Goal: Task Accomplishment & Management: Use online tool/utility

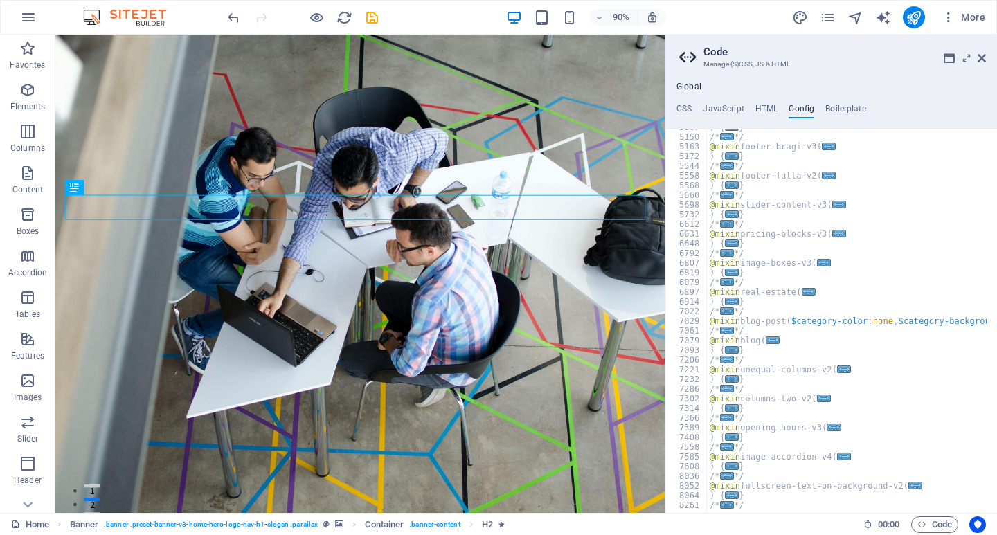
scroll to position [1032, 0]
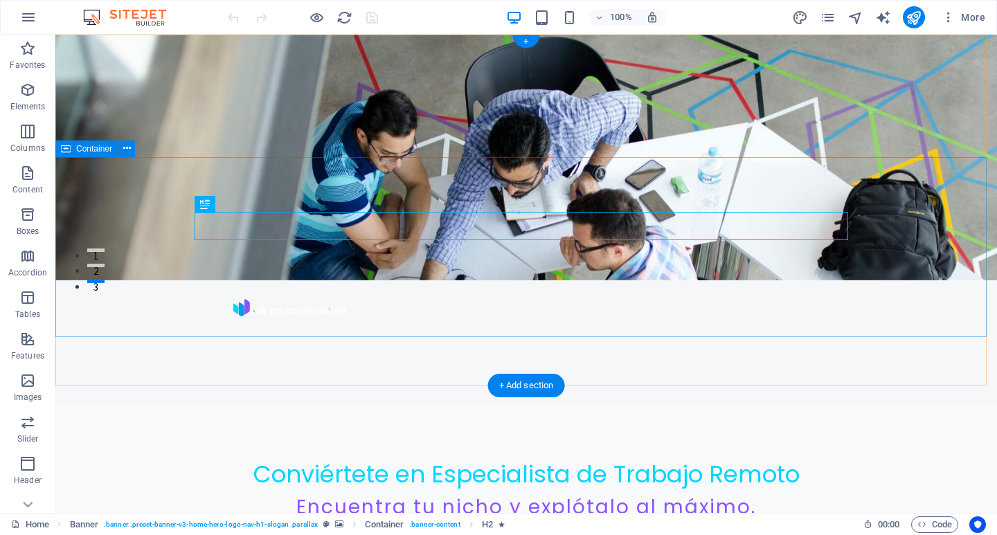
scroll to position [277, 0]
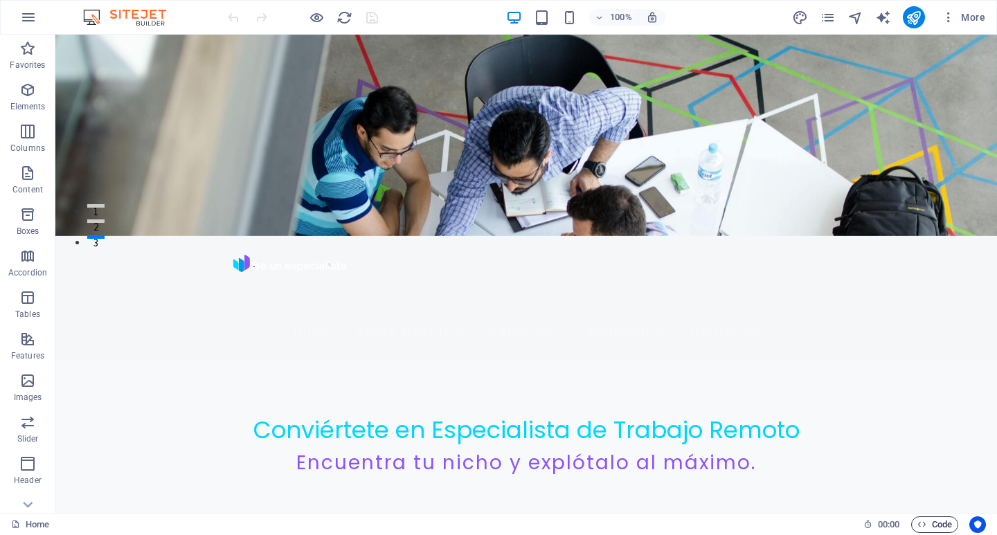
click at [928, 529] on span "Code" at bounding box center [934, 525] width 35 height 17
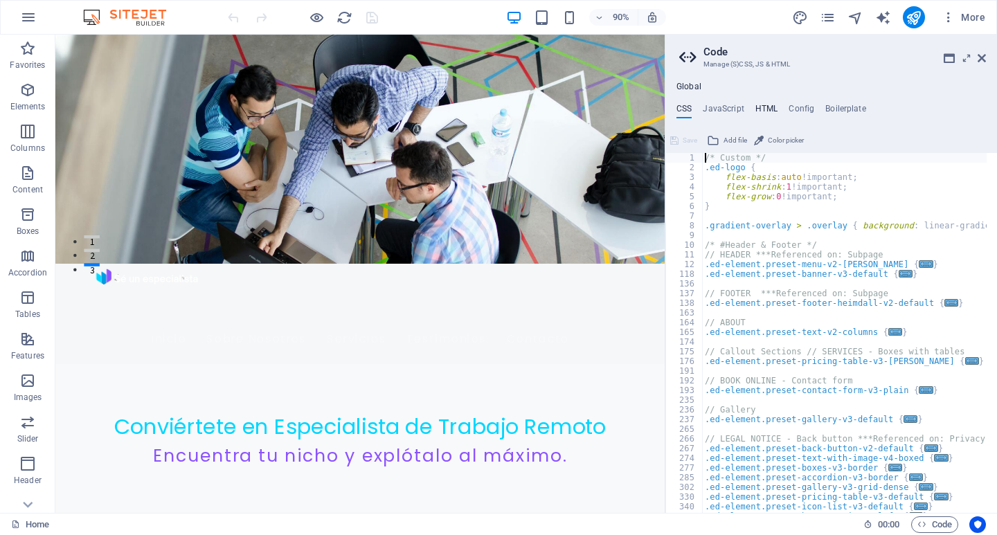
click at [759, 111] on h4 "HTML" at bounding box center [766, 111] width 23 height 15
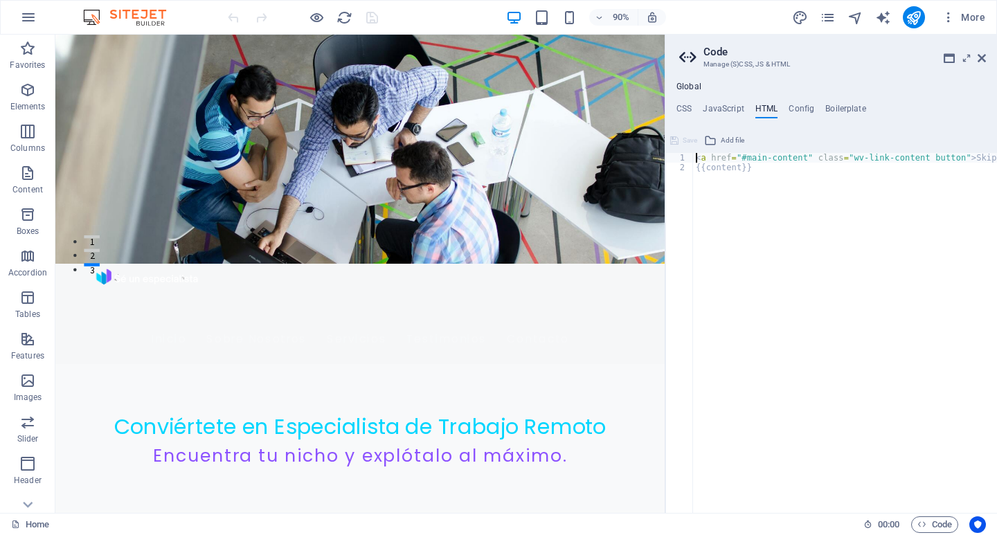
click at [765, 217] on div "< a href = "#main-content" class = "wv-link-content button" > Skip to main cont…" at bounding box center [880, 337] width 374 height 369
type textarea "{{content}}"
click at [809, 106] on h4 "Config" at bounding box center [802, 111] width 26 height 15
type textarea "$color-background: #F8F9FA;"
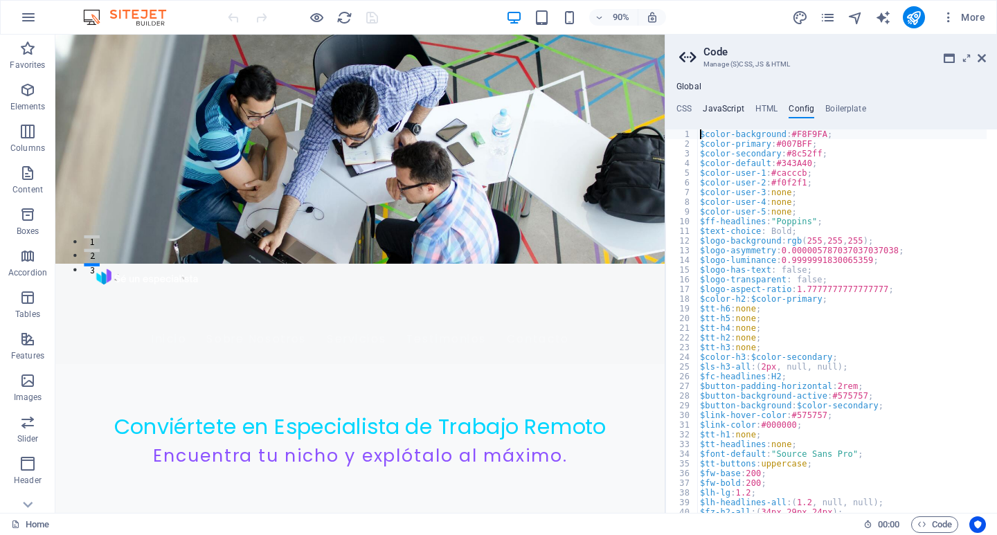
click at [726, 112] on h4 "JavaScript" at bounding box center [723, 111] width 41 height 15
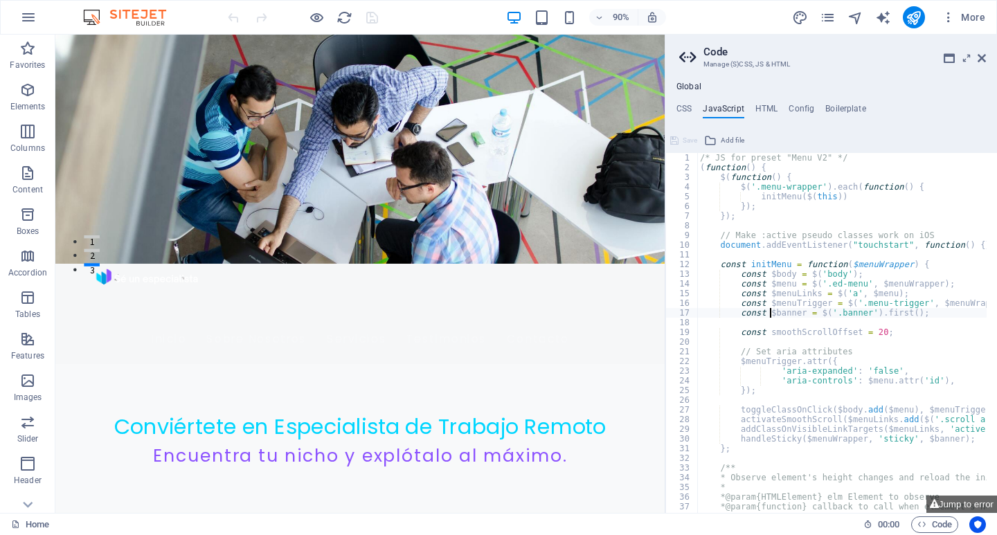
click at [771, 318] on div "/* JS for preset "Menu V2" */ ( function ( ) { $ ( function ( ) { $ ( '.menu-wr…" at bounding box center [1015, 337] width 636 height 369
type textarea "const $banner = $('.banner').first();"
drag, startPoint x: 765, startPoint y: 321, endPoint x: 757, endPoint y: 321, distance: 8.3
click at [757, 321] on div "/* JS for preset "Menu V2" */ ( function ( ) { $ ( function ( ) { $ ( '.menu-wr…" at bounding box center [1015, 337] width 636 height 369
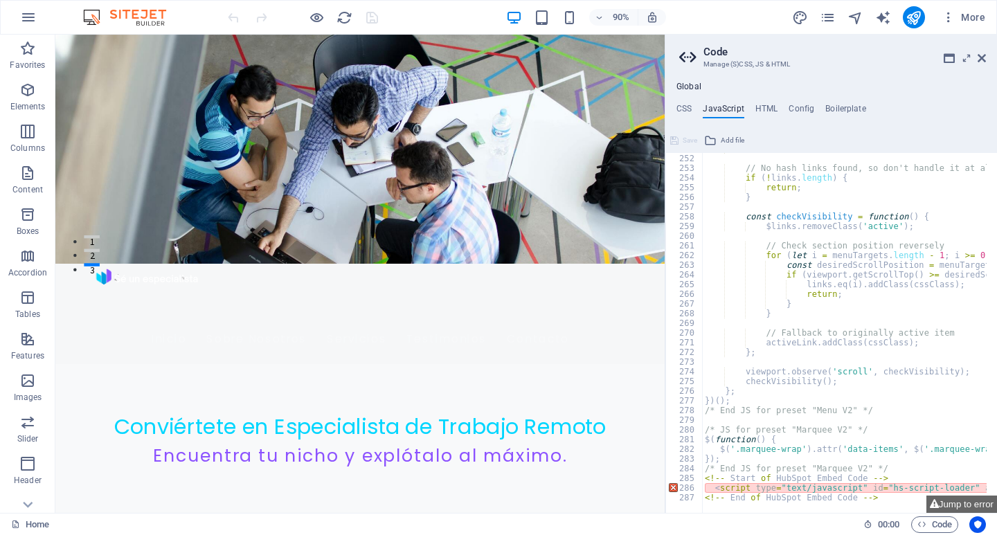
scroll to position [2432, 0]
drag, startPoint x: 817, startPoint y: 513, endPoint x: 833, endPoint y: 513, distance: 15.9
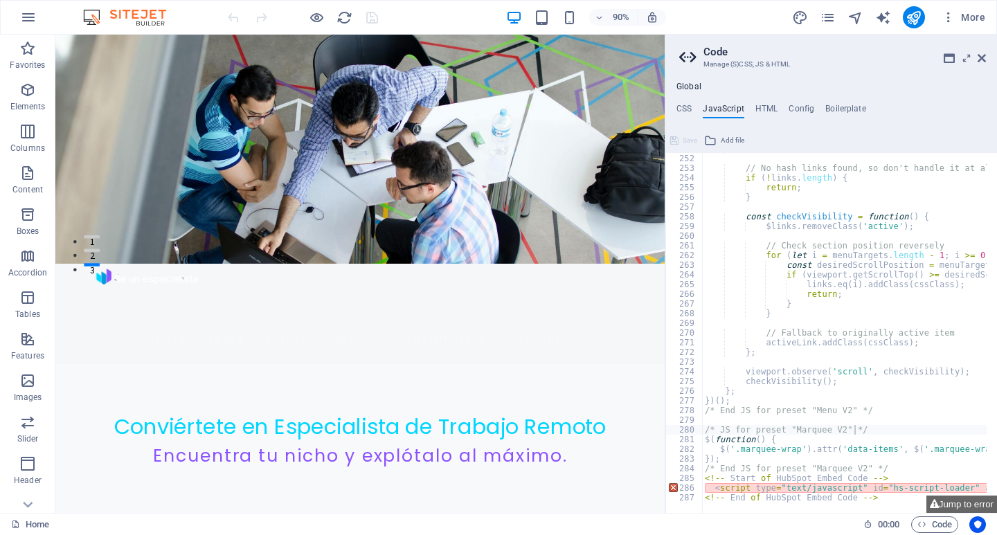
click at [833, 513] on div "Home 00 : 00 Code" at bounding box center [498, 524] width 997 height 22
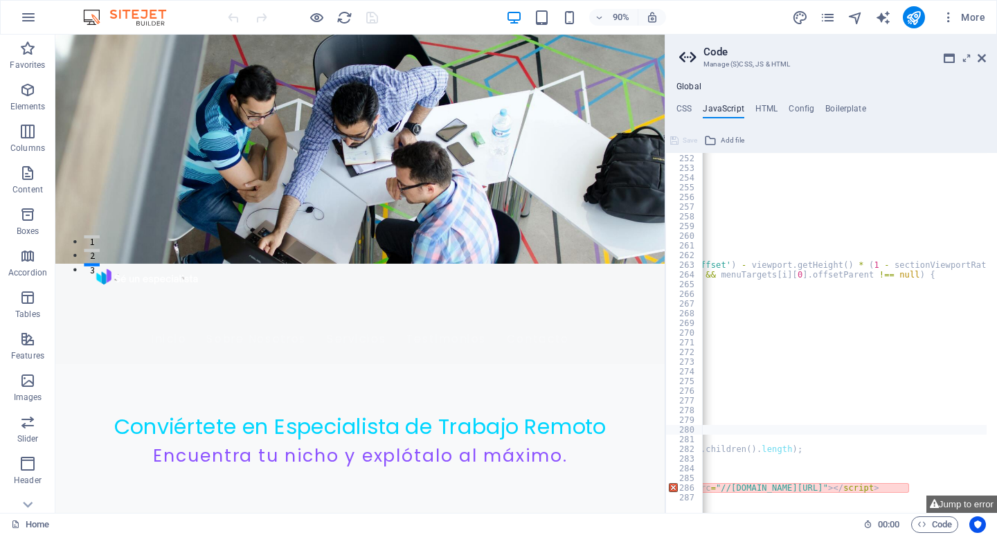
scroll to position [0, 0]
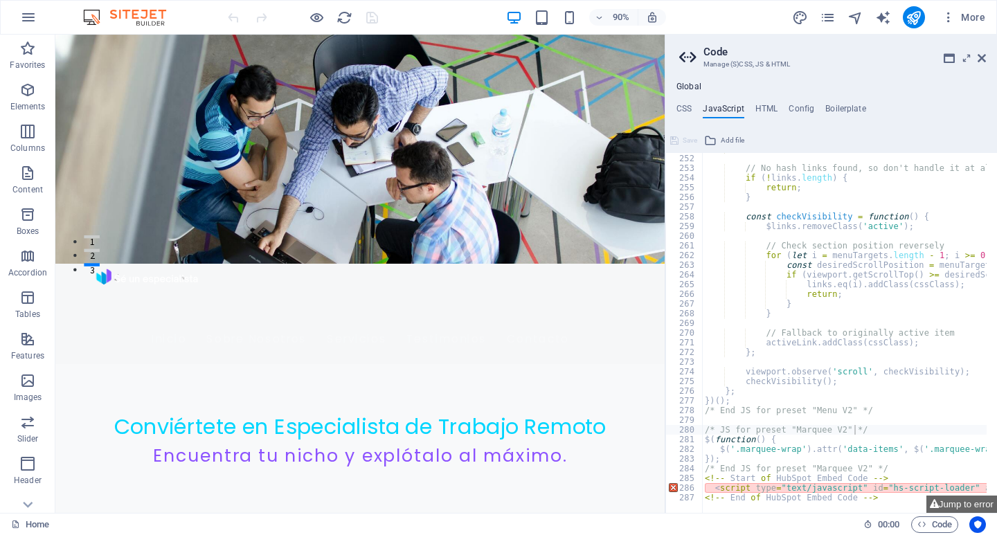
type textarea "<script type="text/javascript" id="hs-script-loader" async defer src="//[DOMAIN…"
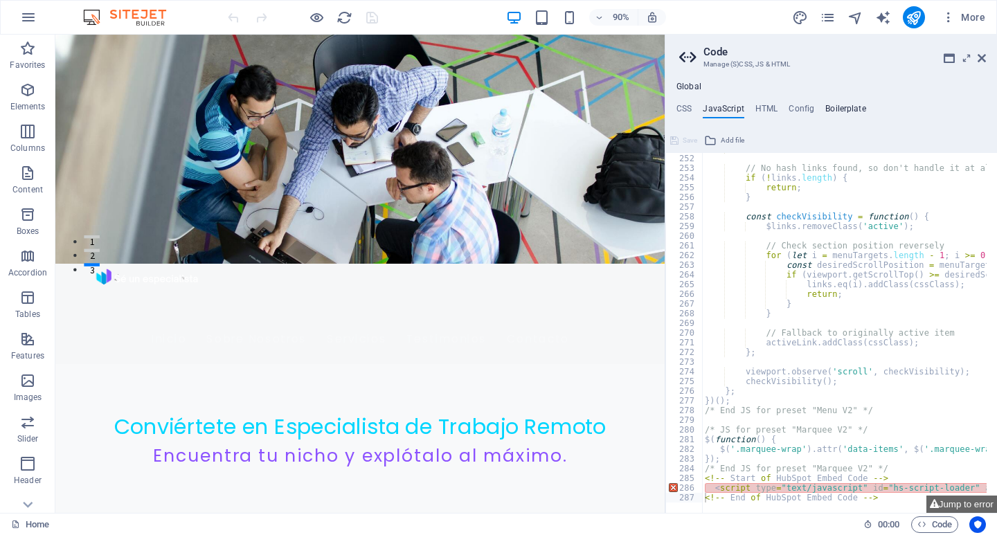
click at [832, 111] on h4 "Boilerplate" at bounding box center [845, 111] width 41 height 15
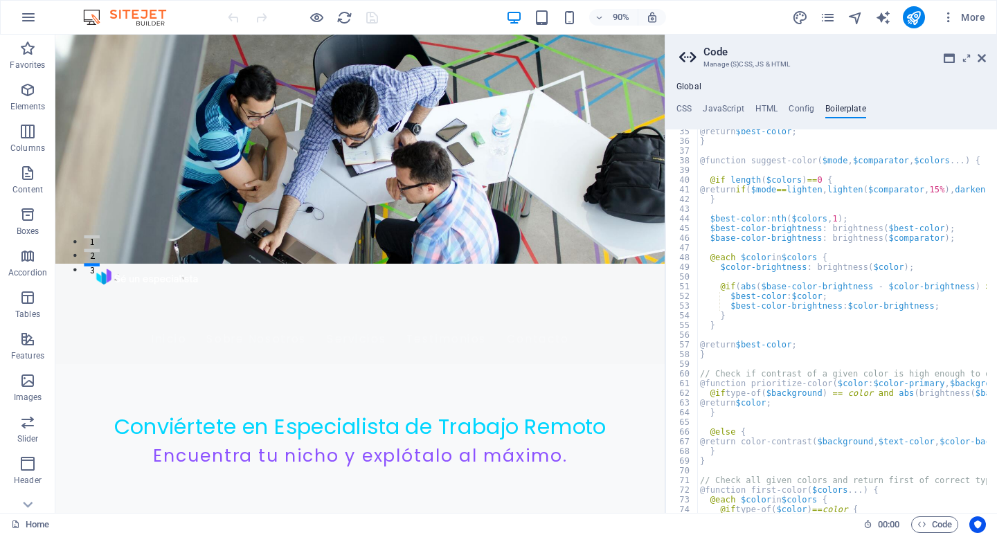
scroll to position [280, 0]
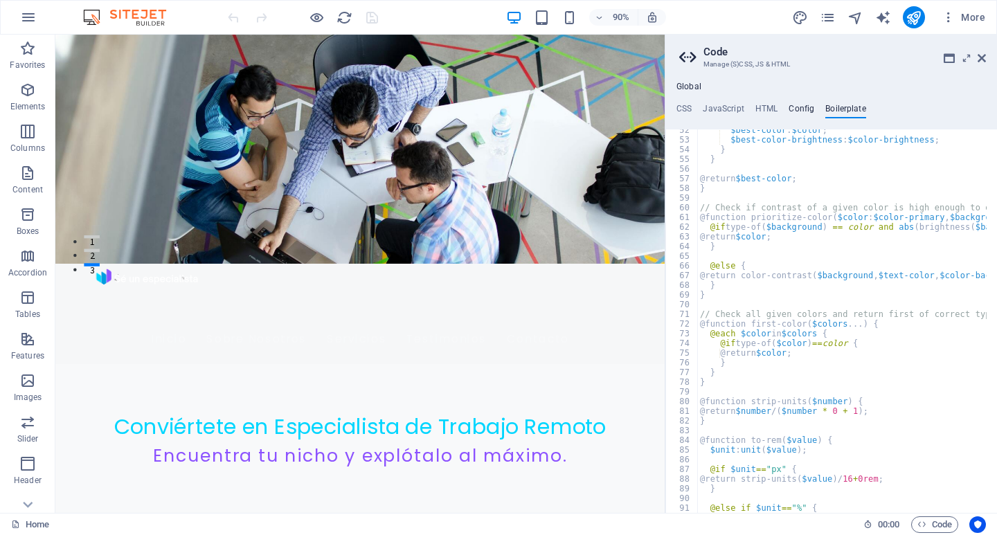
click at [796, 109] on h4 "Config" at bounding box center [802, 111] width 26 height 15
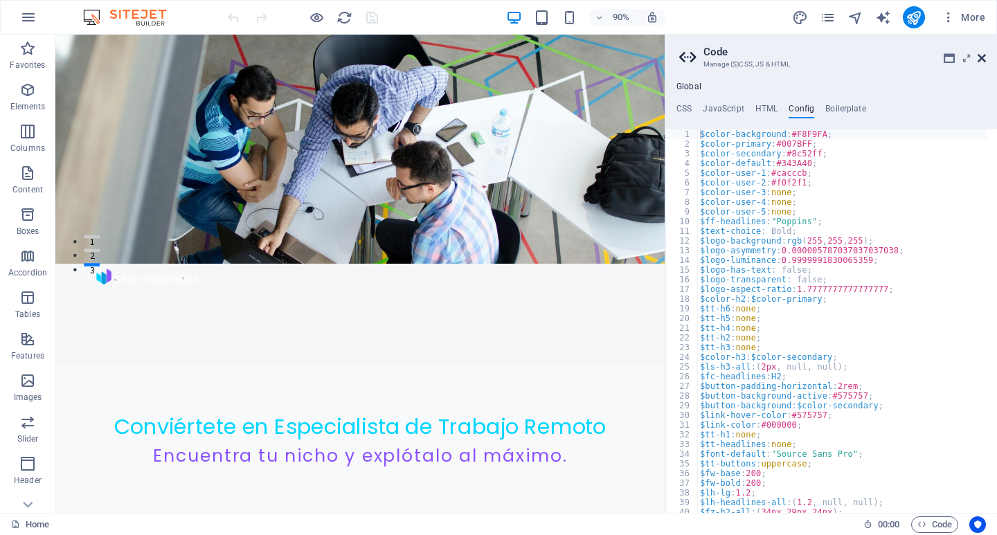
click at [983, 53] on icon at bounding box center [982, 58] width 8 height 11
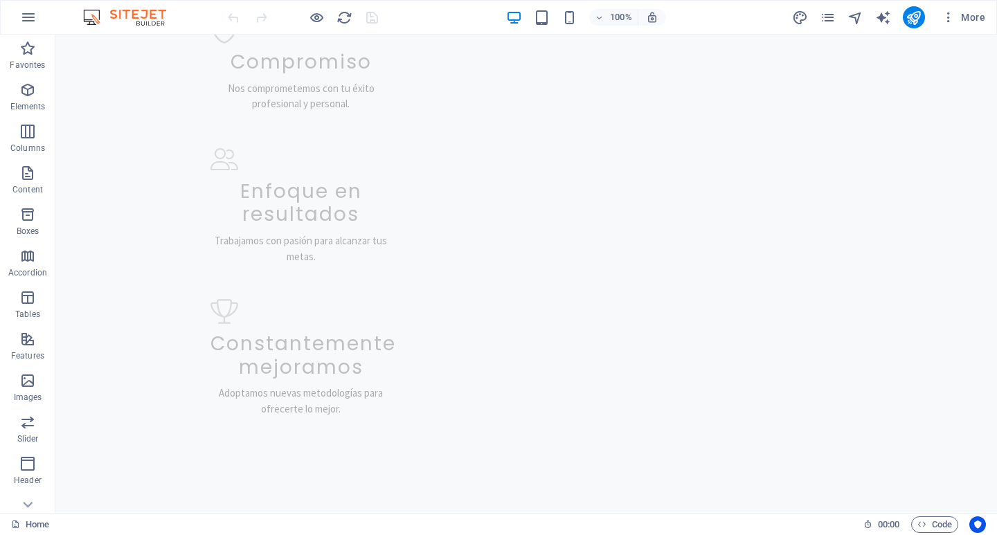
scroll to position [2261, 0]
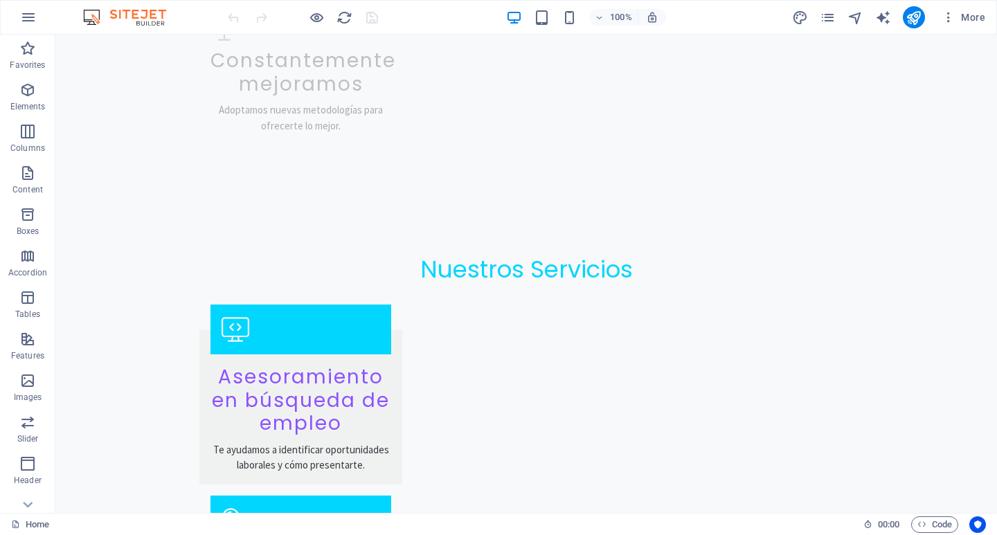
drag, startPoint x: 996, startPoint y: 129, endPoint x: 950, endPoint y: 553, distance: 426.2
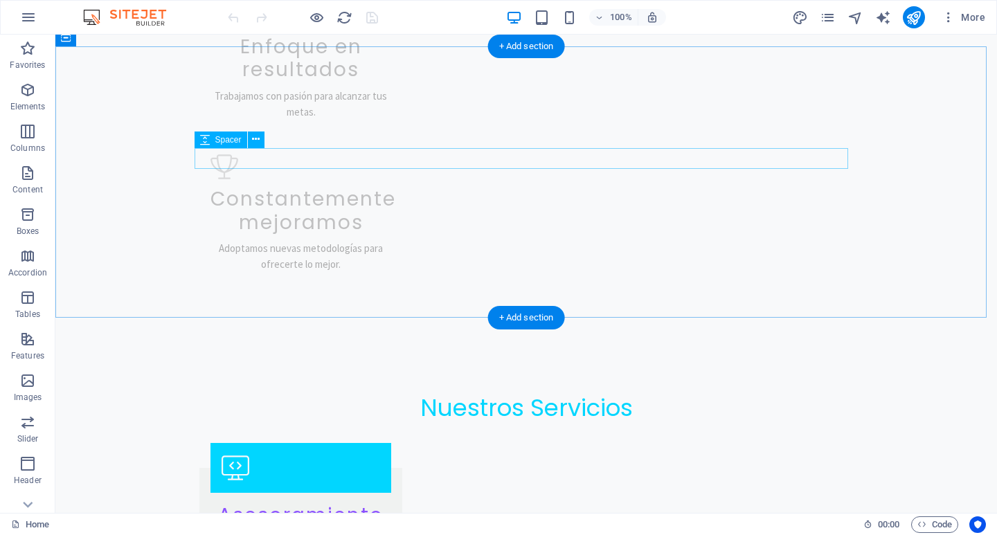
scroll to position [1984, 0]
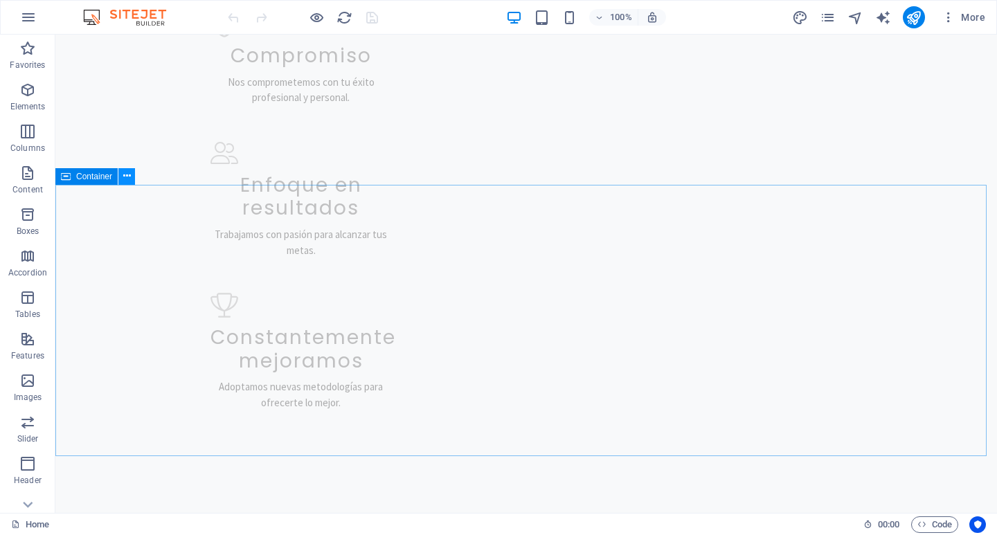
click at [129, 174] on icon at bounding box center [127, 176] width 8 height 15
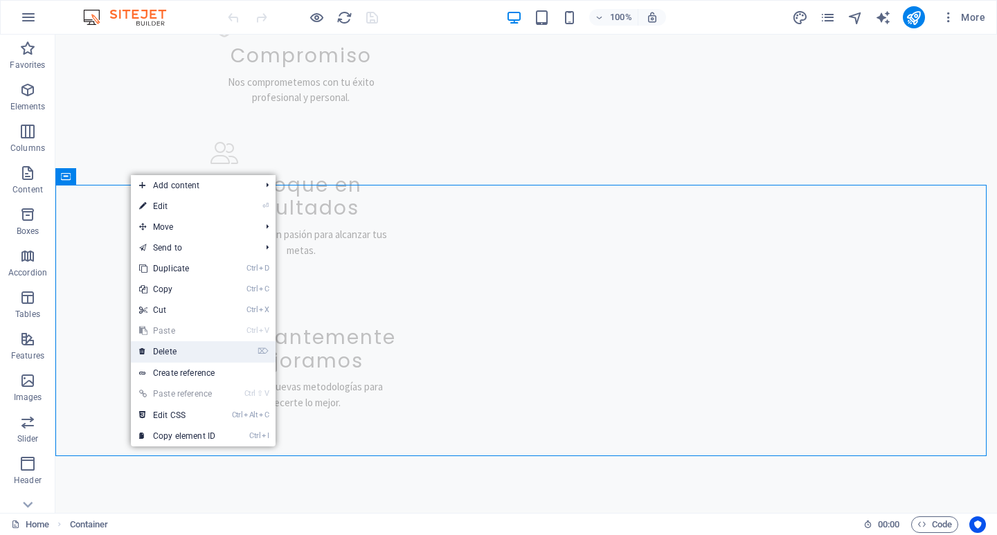
click at [167, 355] on link "⌦ Delete" at bounding box center [177, 351] width 93 height 21
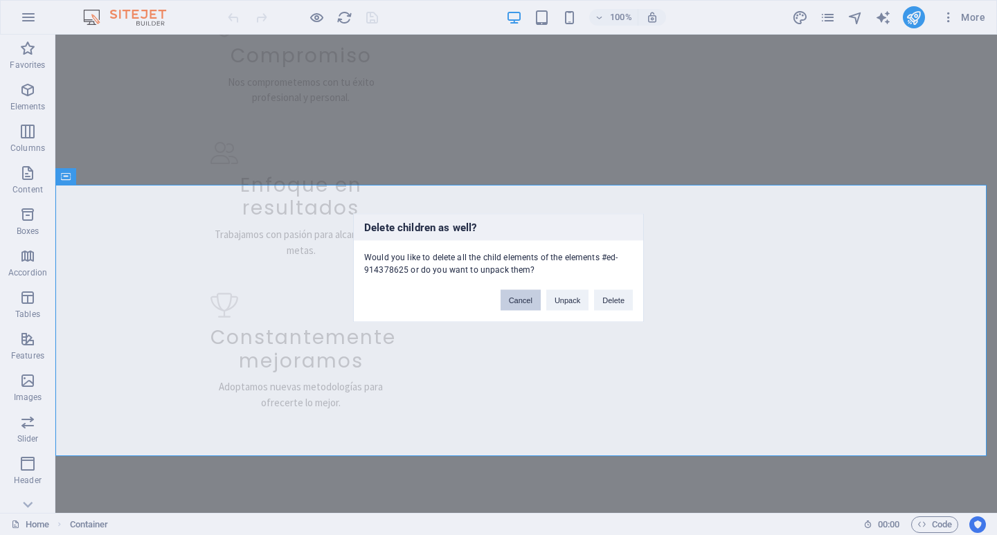
click at [522, 305] on button "Cancel" at bounding box center [521, 299] width 40 height 21
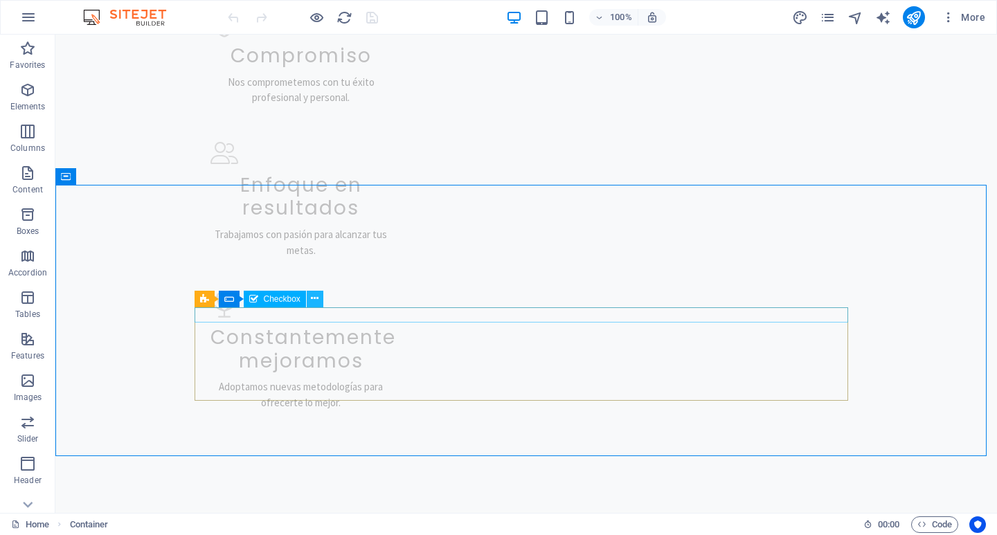
click at [317, 298] on icon at bounding box center [315, 298] width 8 height 15
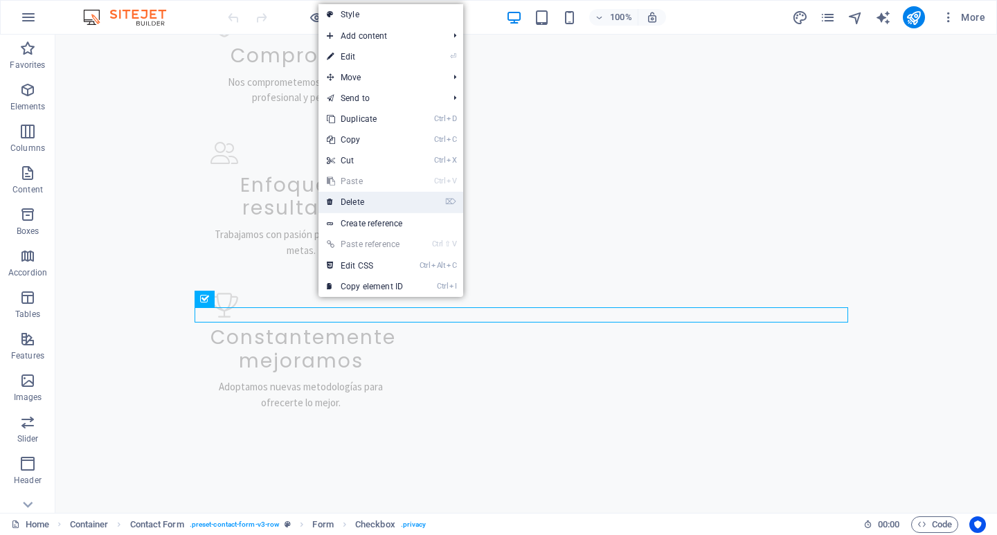
click at [377, 193] on link "⌦ Delete" at bounding box center [364, 202] width 93 height 21
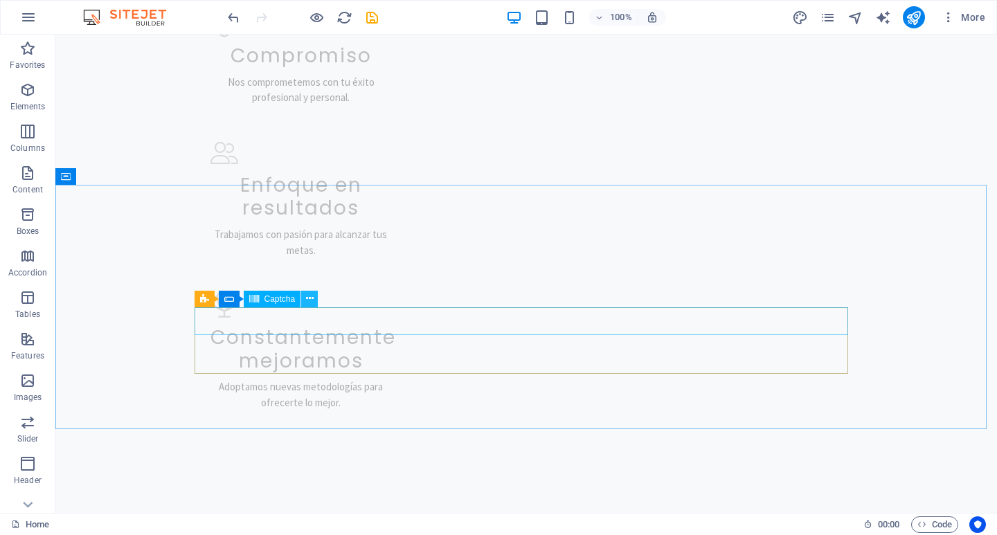
click at [306, 303] on icon at bounding box center [310, 298] width 8 height 15
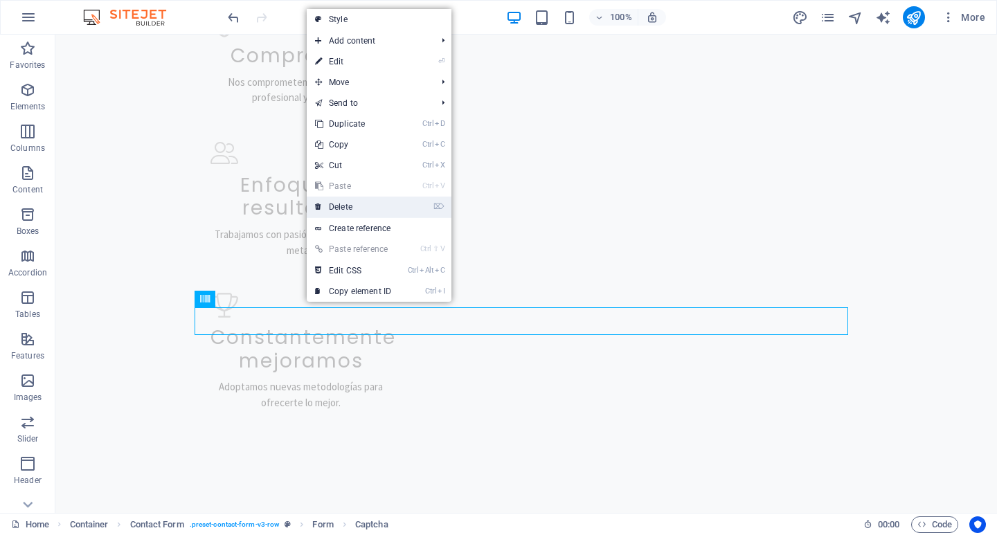
drag, startPoint x: 362, startPoint y: 205, endPoint x: 314, endPoint y: 263, distance: 75.7
click at [362, 205] on link "⌦ Delete" at bounding box center [353, 207] width 93 height 21
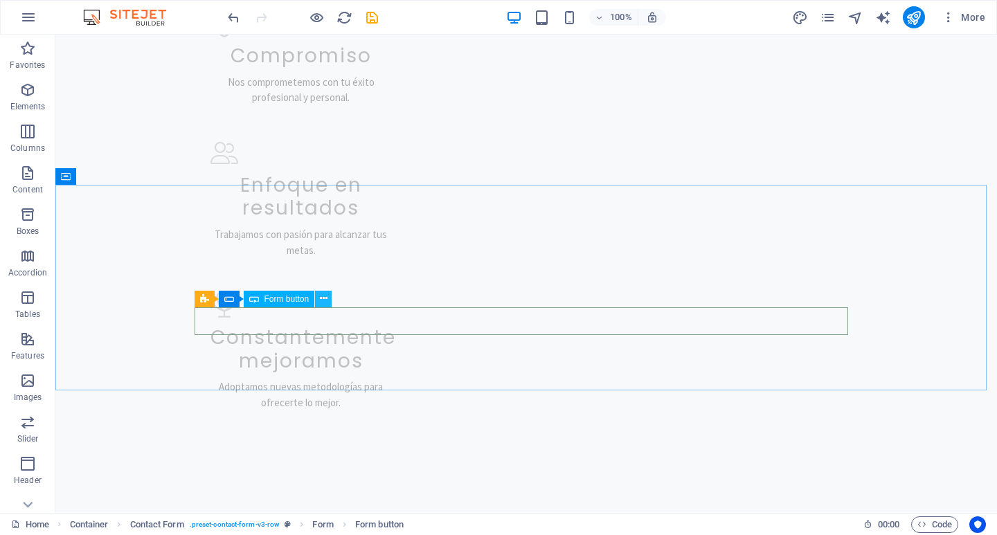
click at [323, 296] on icon at bounding box center [324, 298] width 8 height 15
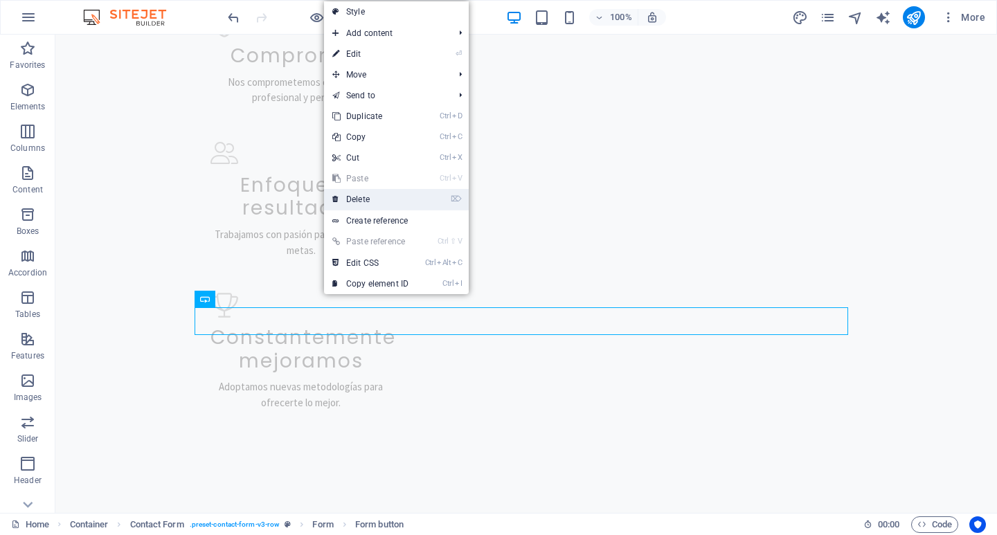
click at [370, 208] on link "⌦ Delete" at bounding box center [370, 199] width 93 height 21
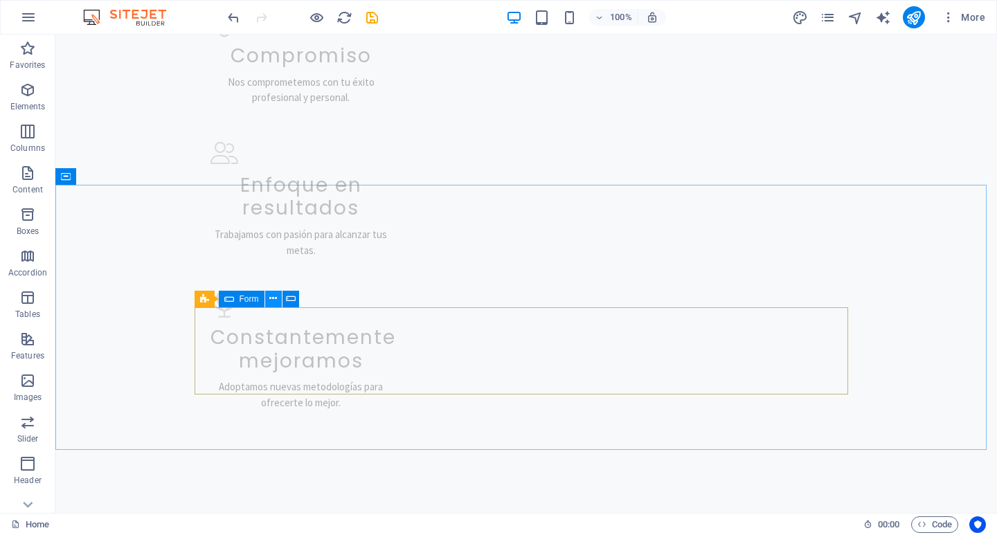
click at [278, 303] on button at bounding box center [273, 299] width 17 height 17
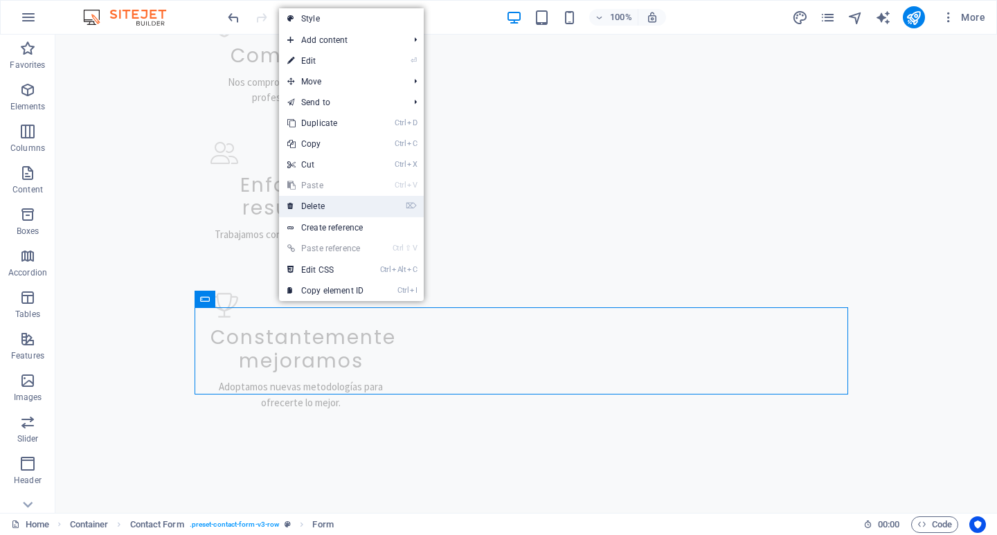
click at [317, 205] on link "⌦ Delete" at bounding box center [325, 206] width 93 height 21
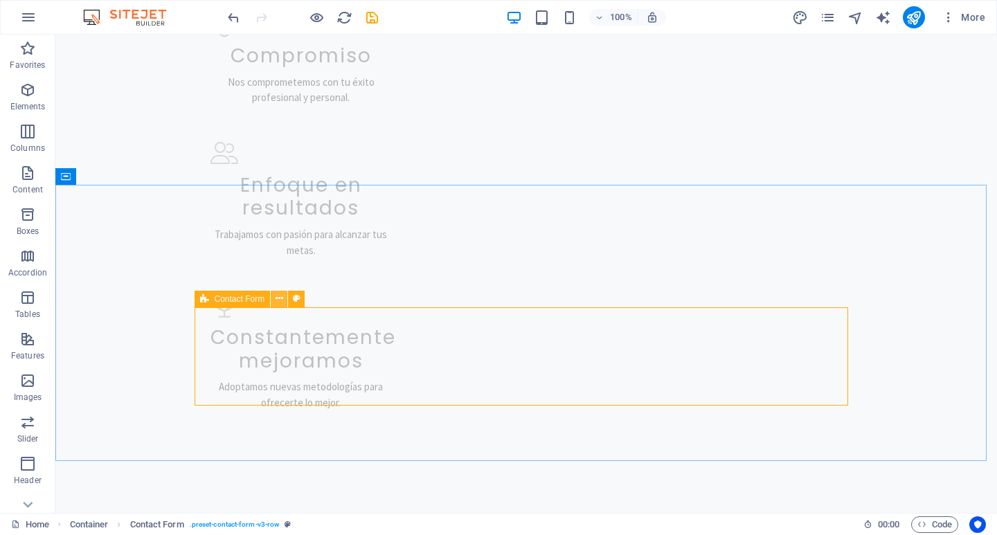
click at [280, 298] on icon at bounding box center [280, 298] width 8 height 15
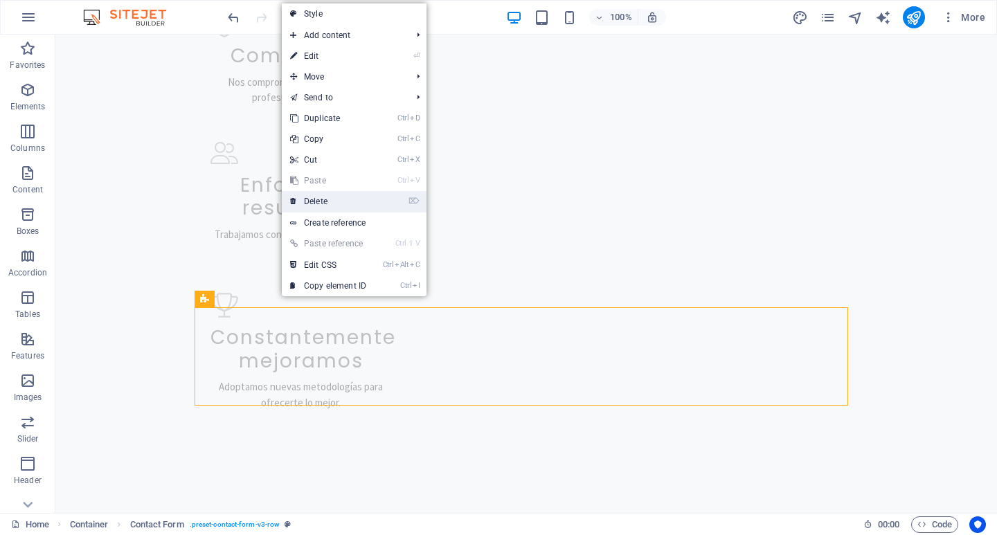
click at [318, 210] on link "⌦ Delete" at bounding box center [328, 201] width 93 height 21
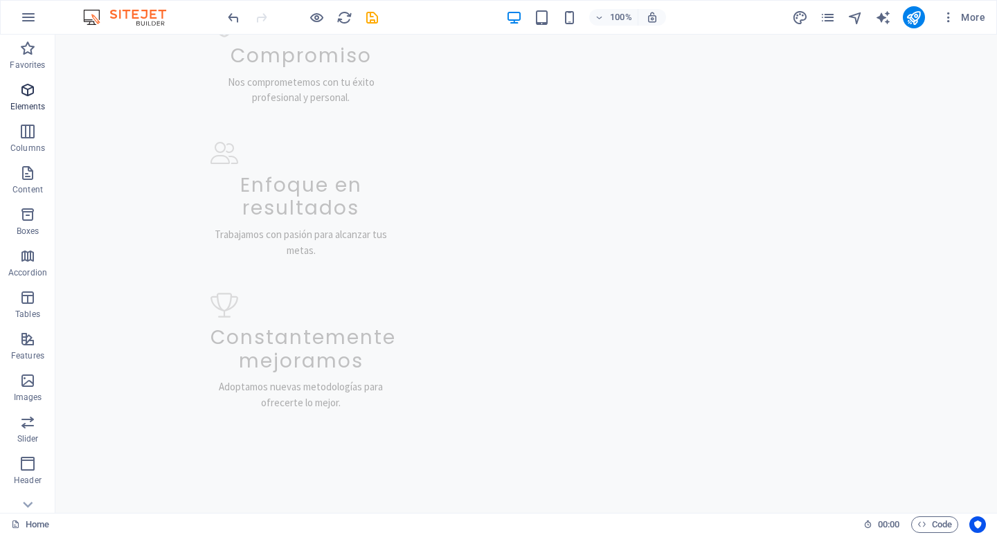
click at [28, 95] on icon "button" at bounding box center [27, 90] width 17 height 17
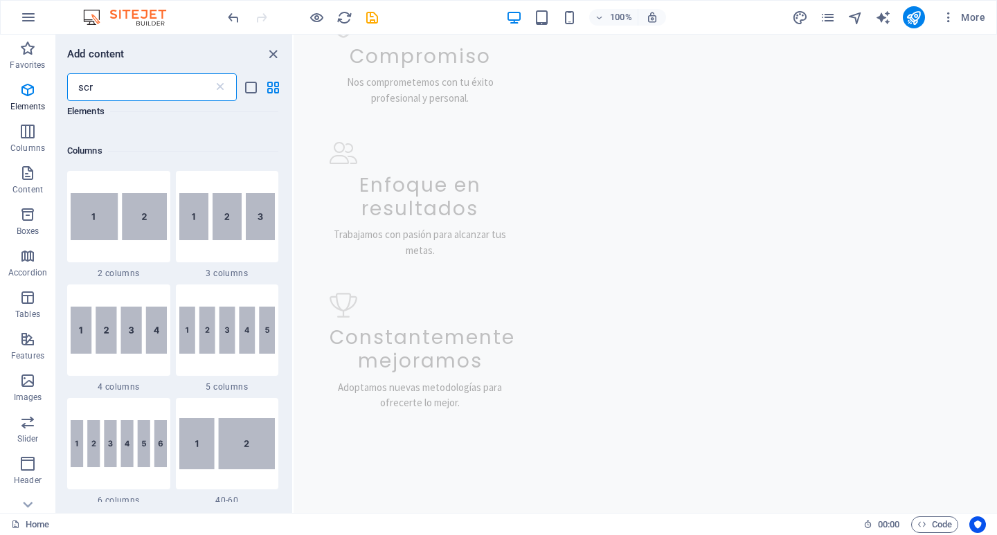
scroll to position [0, 0]
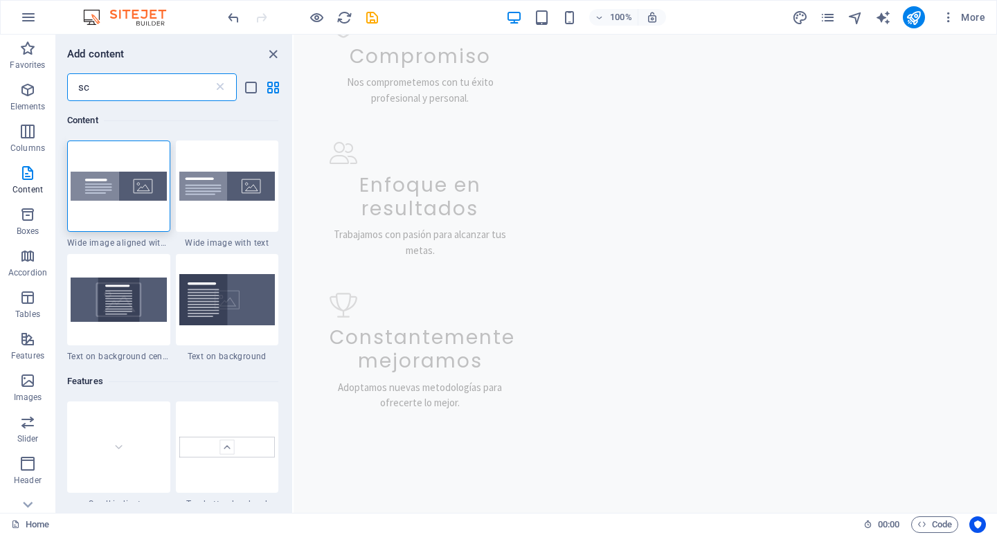
type input "s"
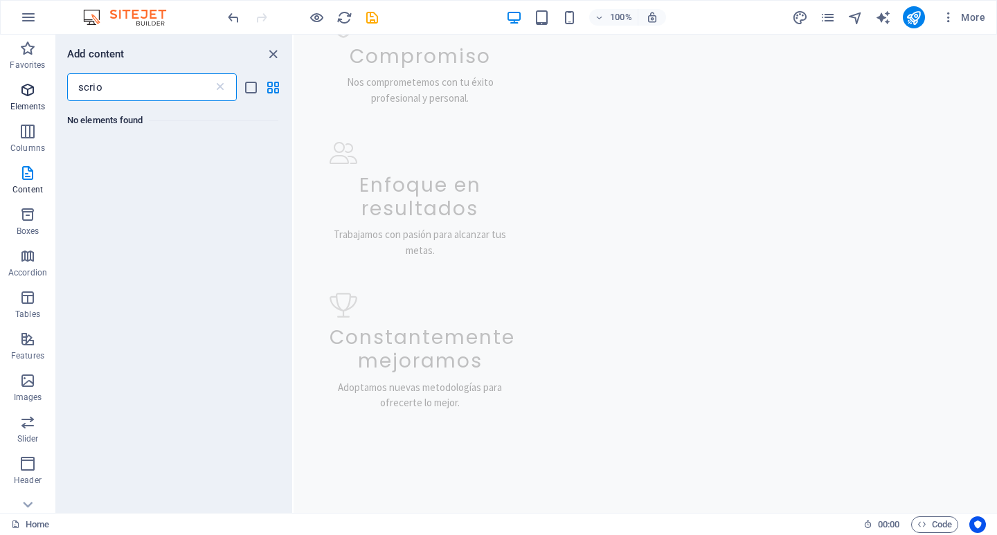
type input "scrio"
click at [37, 107] on p "Elements" at bounding box center [27, 106] width 35 height 11
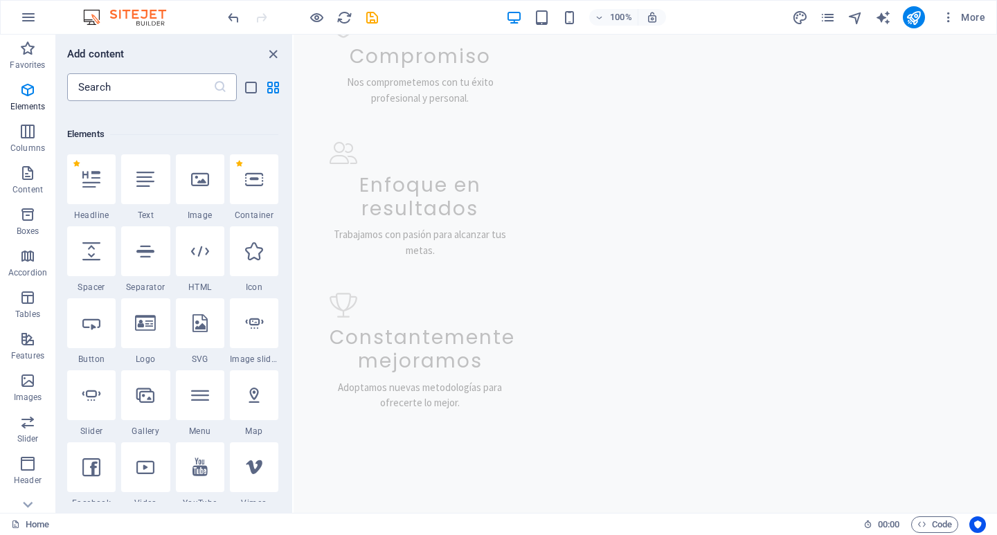
scroll to position [147, 0]
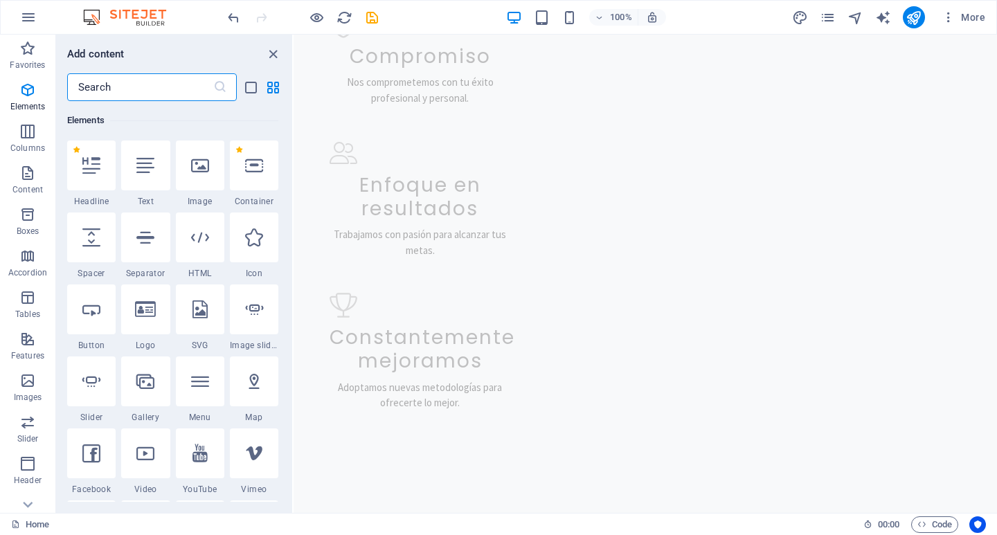
click at [95, 83] on input "text" at bounding box center [140, 87] width 146 height 28
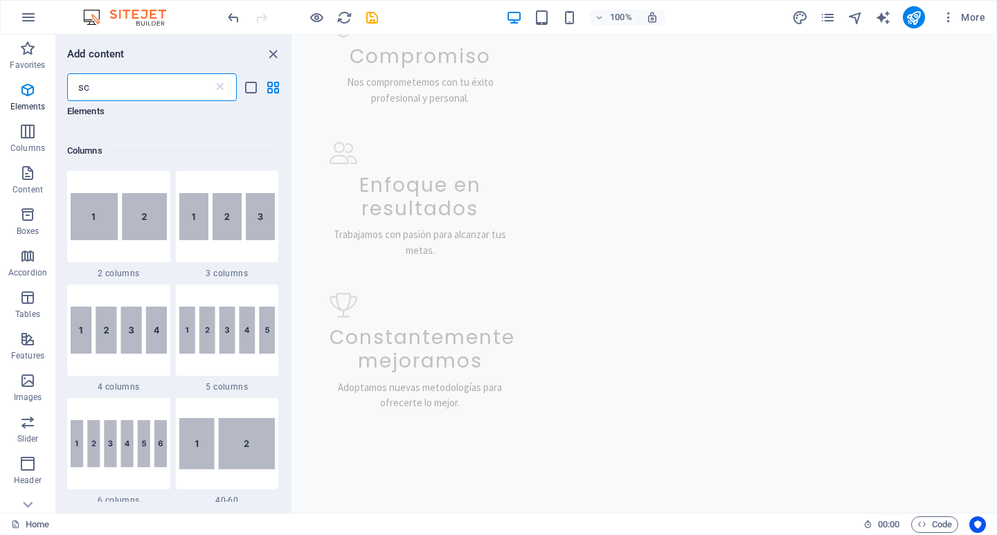
scroll to position [0, 0]
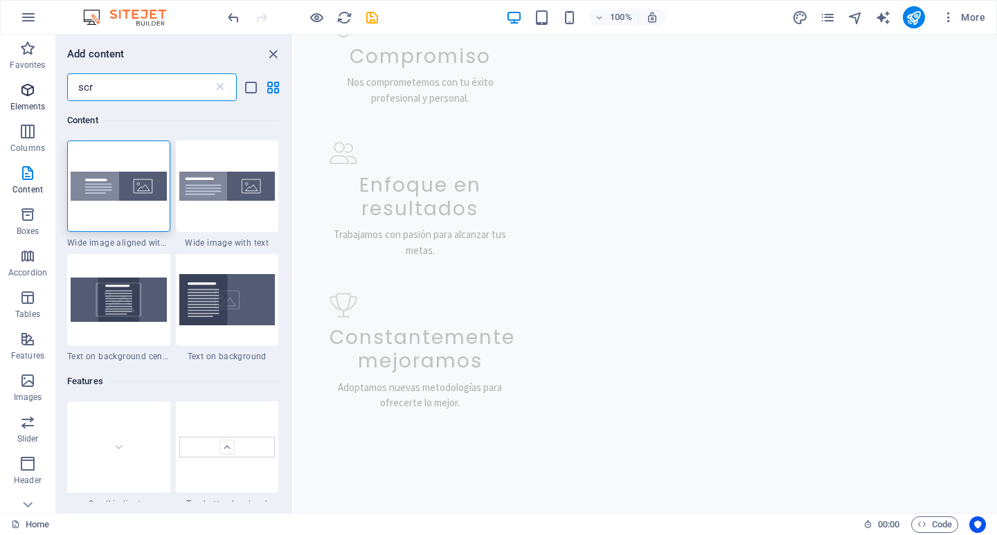
type input "scr"
click at [19, 83] on icon "button" at bounding box center [27, 90] width 17 height 17
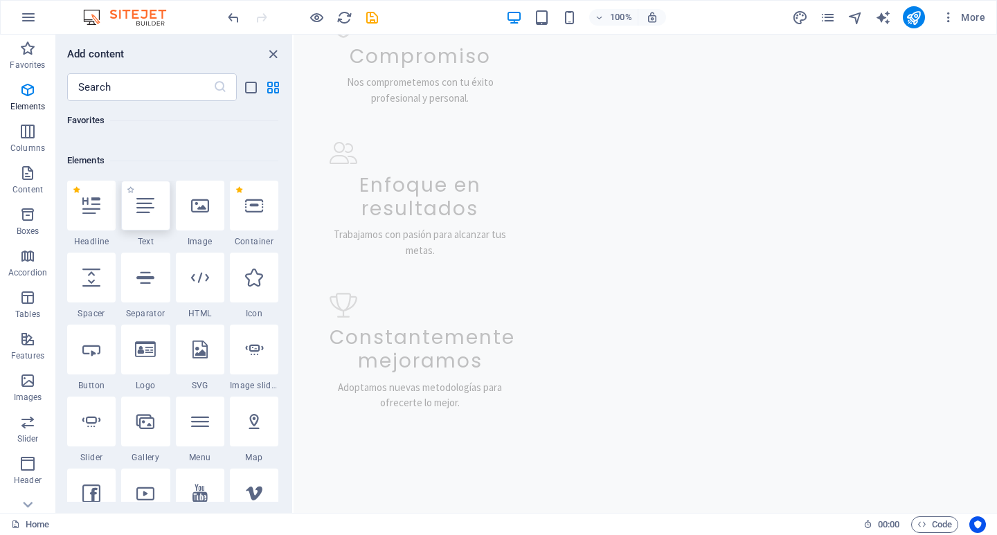
scroll to position [147, 0]
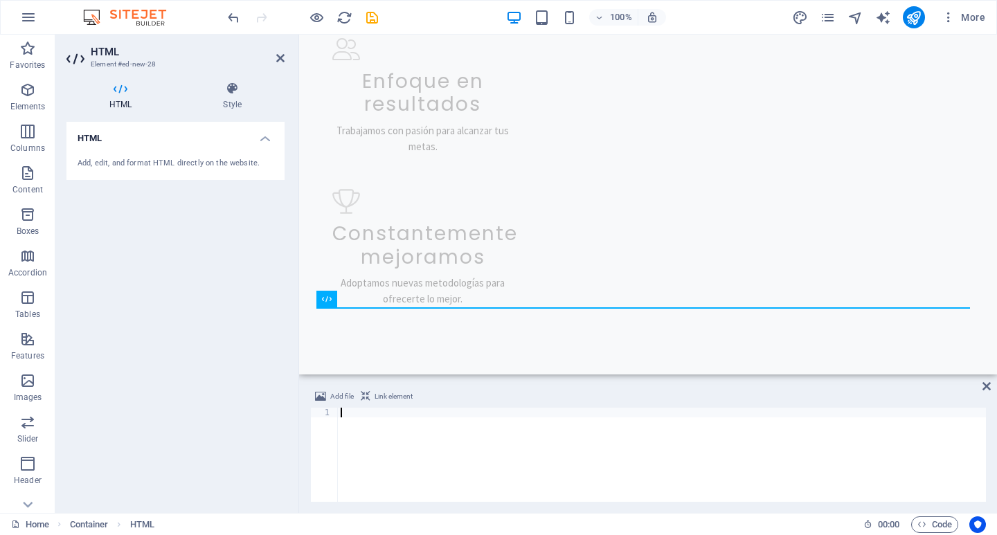
click at [401, 409] on div at bounding box center [662, 465] width 648 height 114
type textarea "<!-- End of HubSpot Embed Code -->"
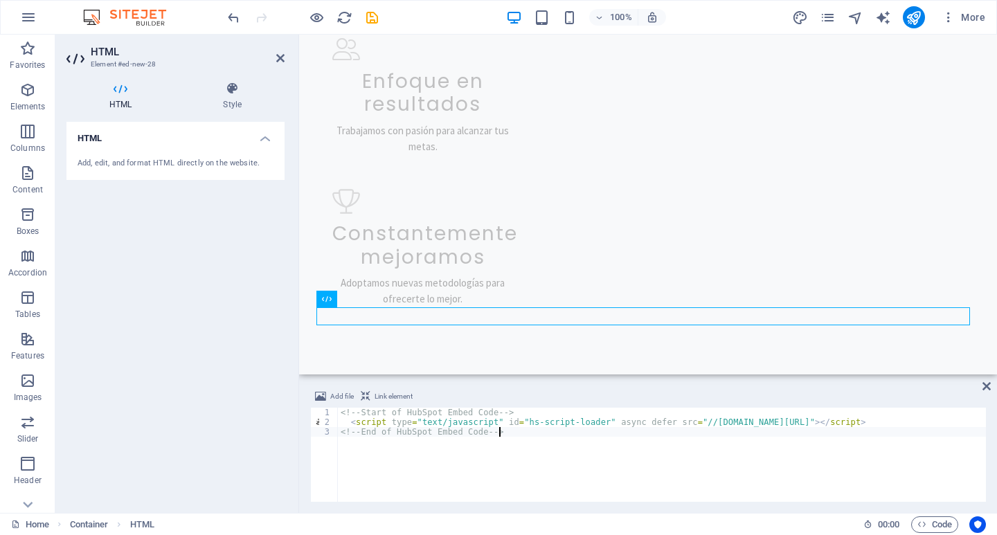
click at [667, 484] on div "<!-- Start of HubSpot Embed Code --> < script type = "text/javascript" id = "hs…" at bounding box center [662, 465] width 648 height 114
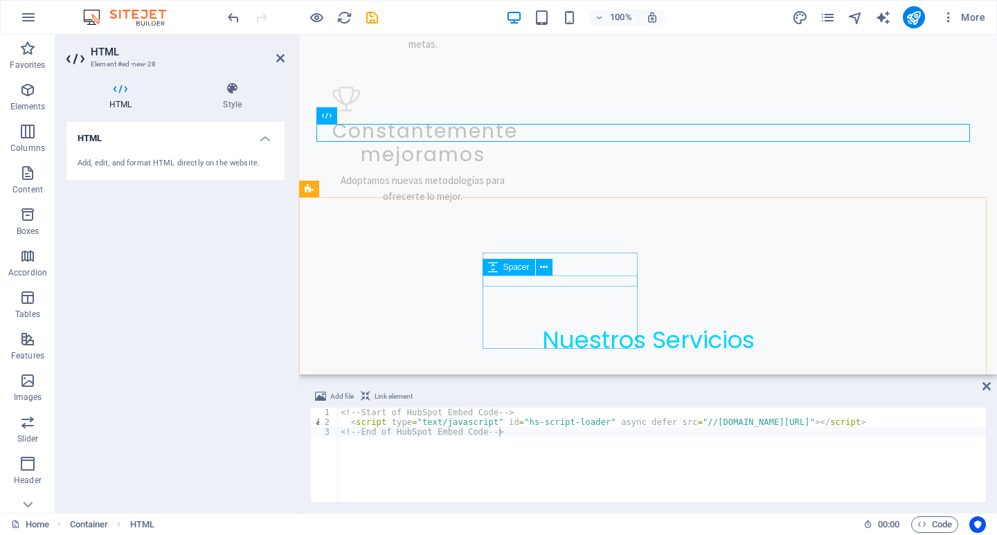
scroll to position [1975, 0]
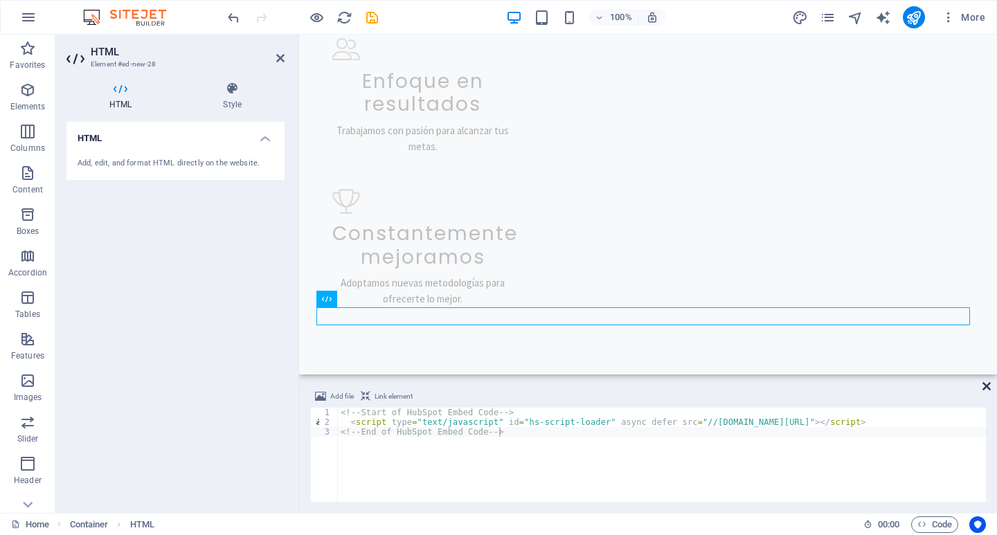
drag, startPoint x: 983, startPoint y: 382, endPoint x: 913, endPoint y: 352, distance: 76.6
click at [983, 382] on icon at bounding box center [986, 386] width 8 height 11
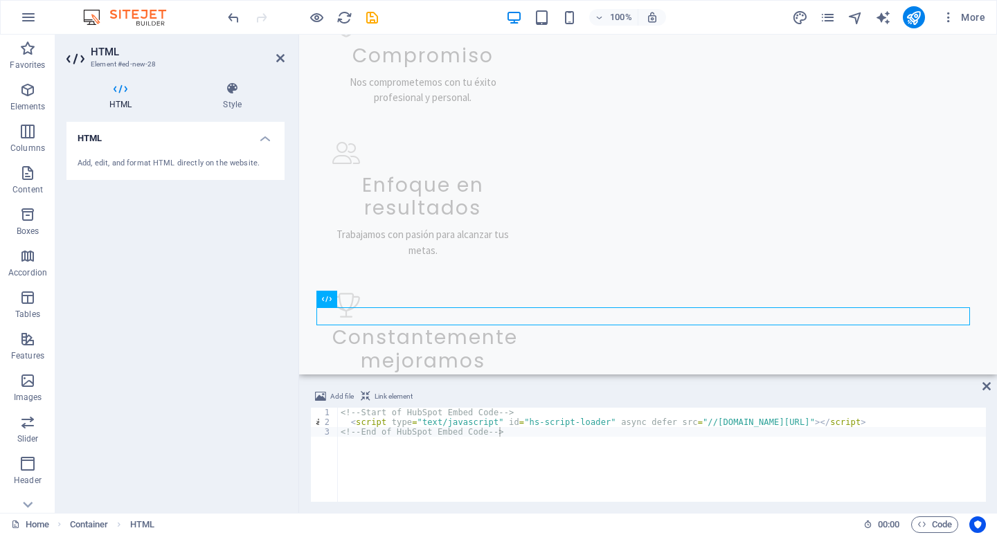
scroll to position [1984, 0]
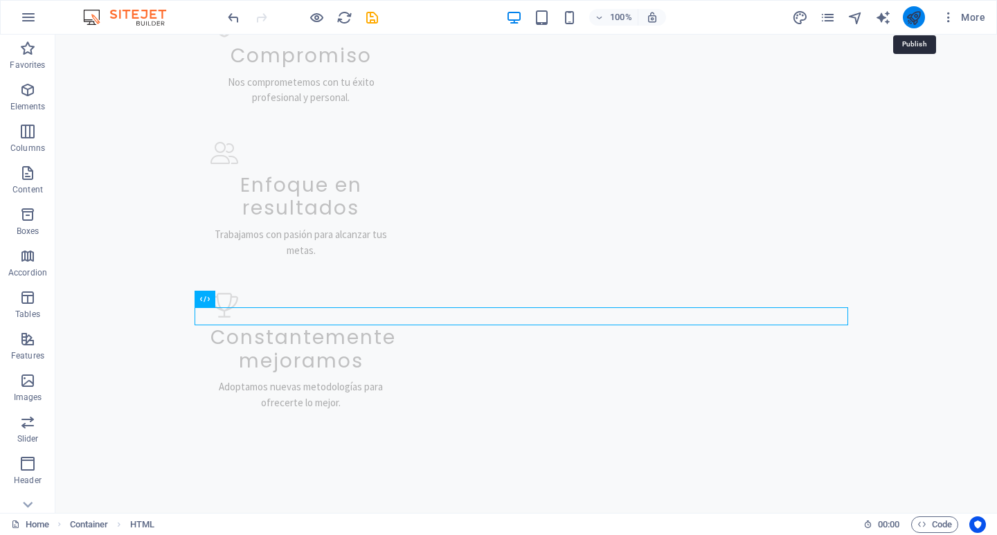
drag, startPoint x: 914, startPoint y: 19, endPoint x: 837, endPoint y: 88, distance: 103.0
click at [914, 19] on icon "publish" at bounding box center [914, 18] width 16 height 16
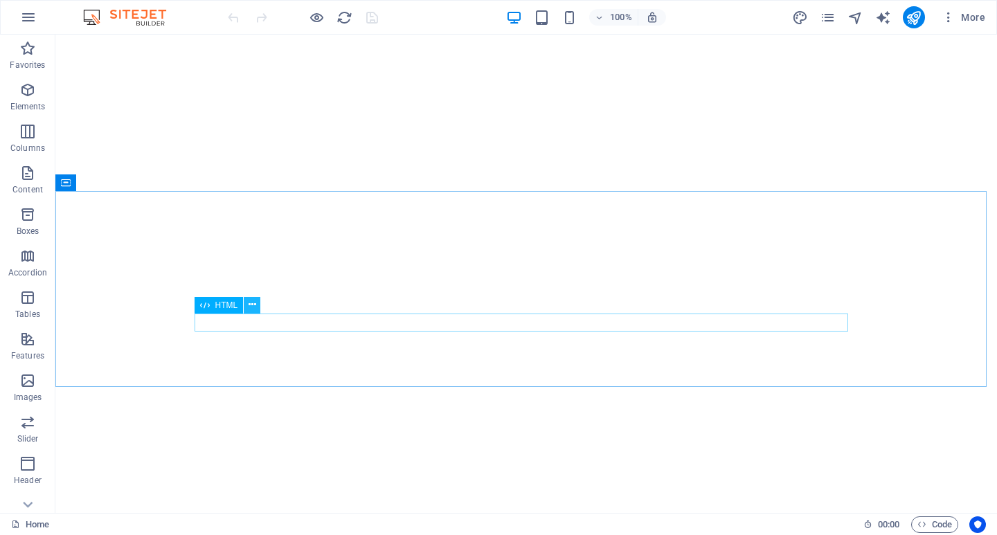
click at [249, 304] on icon at bounding box center [253, 305] width 8 height 15
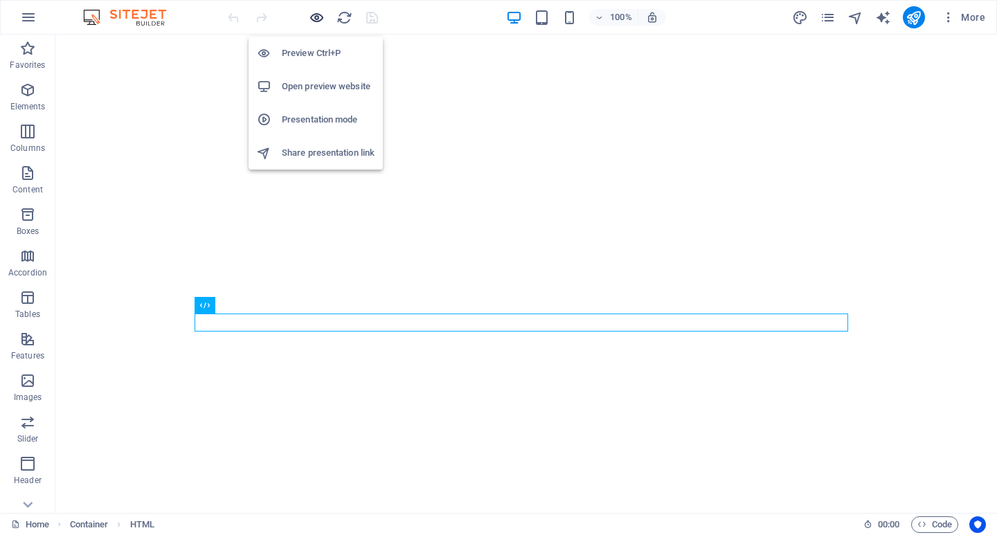
click at [313, 24] on icon "button" at bounding box center [317, 18] width 16 height 16
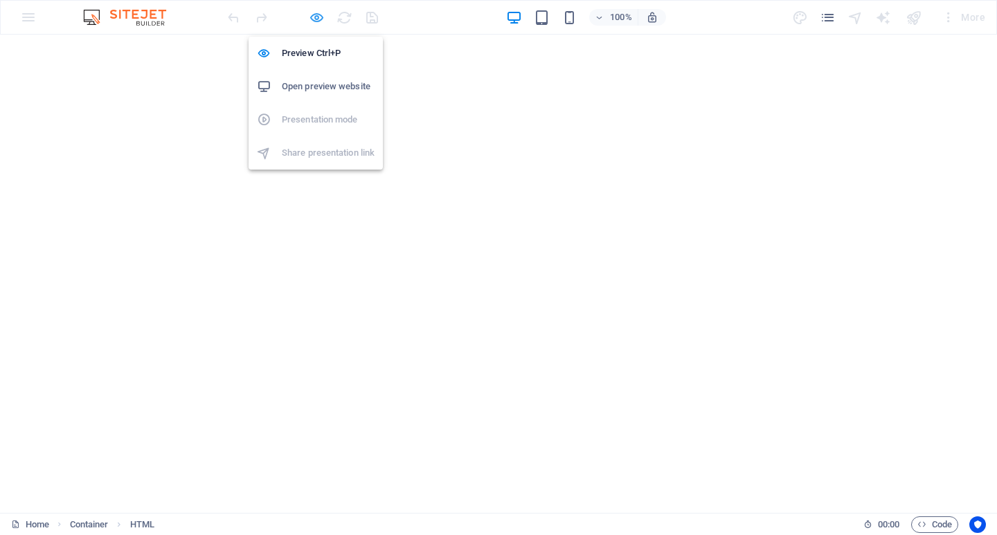
click at [313, 24] on icon "button" at bounding box center [317, 18] width 16 height 16
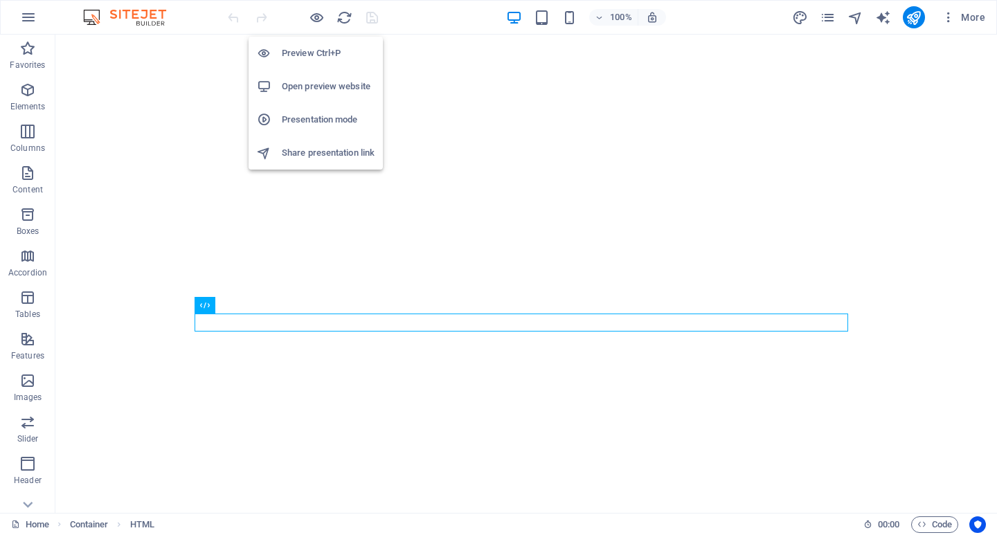
click at [323, 64] on li "Preview Ctrl+P" at bounding box center [316, 53] width 134 height 33
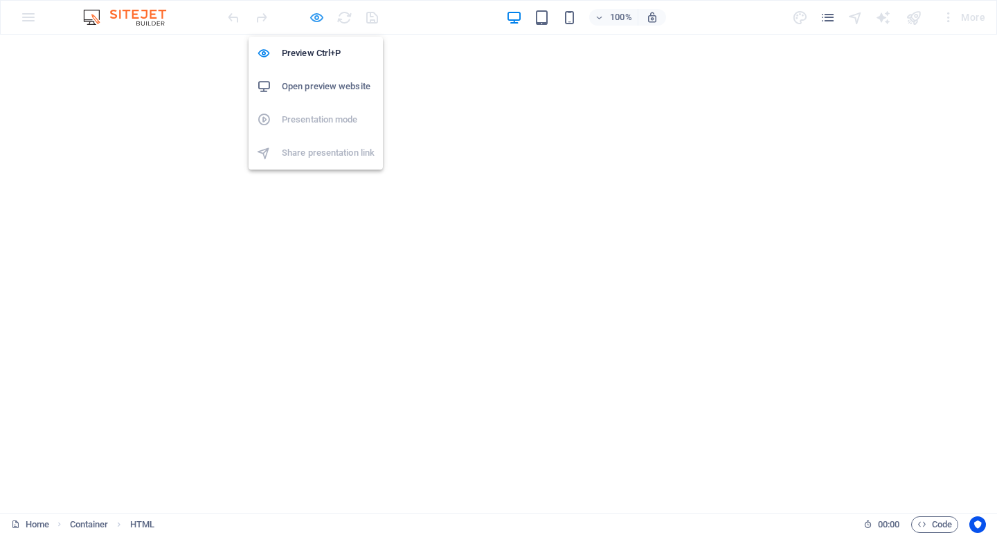
click at [309, 22] on icon "button" at bounding box center [317, 18] width 16 height 16
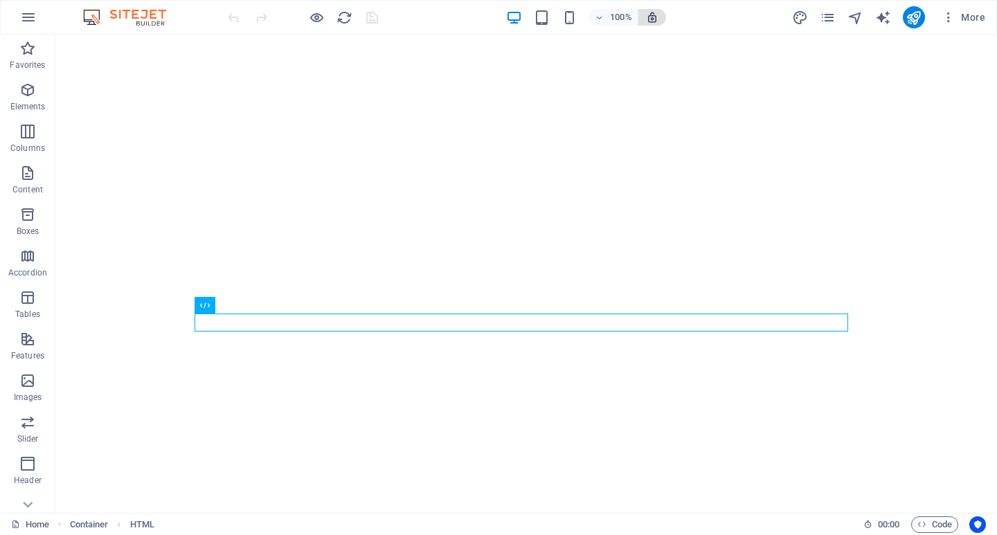
click at [661, 21] on span "button" at bounding box center [652, 17] width 17 height 12
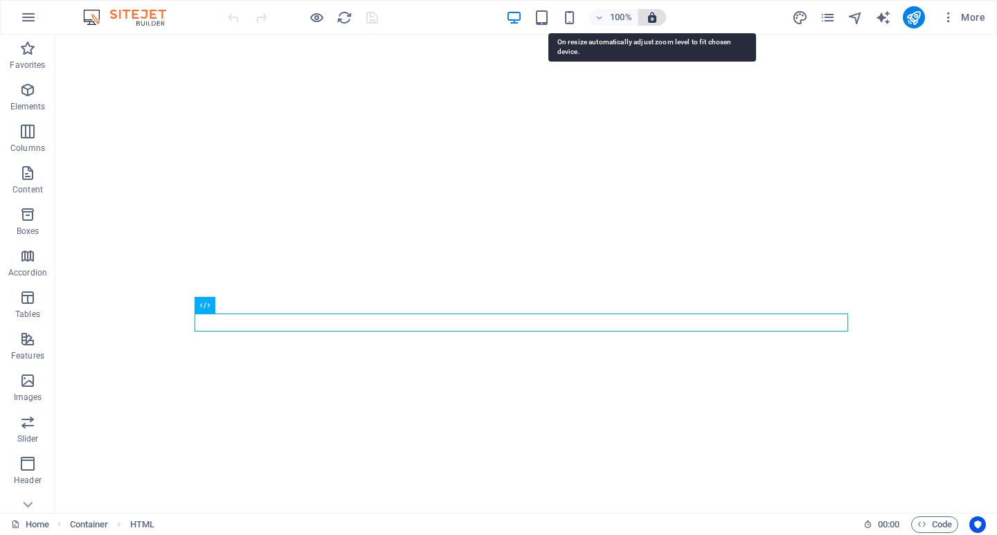
click at [650, 16] on icon "button" at bounding box center [652, 17] width 12 height 12
